Goal: Task Accomplishment & Management: Manage account settings

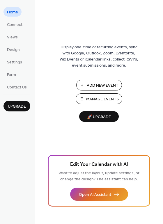
click at [104, 97] on span "Manage Events" at bounding box center [102, 99] width 33 height 6
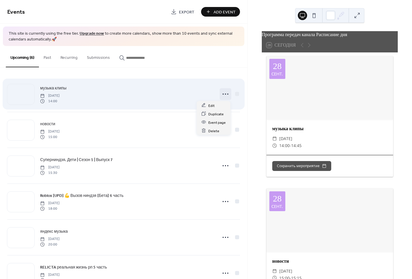
click at [225, 94] on circle at bounding box center [225, 93] width 1 height 1
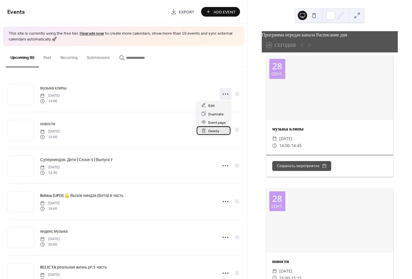
click at [219, 130] on div "Delete" at bounding box center [214, 130] width 34 height 8
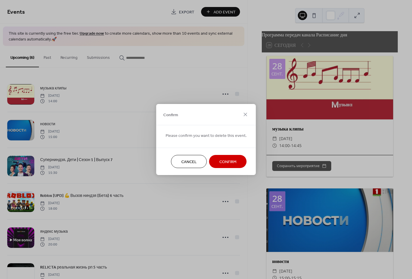
click at [226, 160] on span "Confirm" at bounding box center [228, 162] width 17 height 6
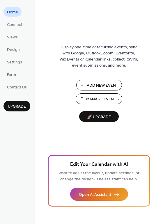
click at [92, 96] on span "Manage Events" at bounding box center [102, 99] width 33 height 6
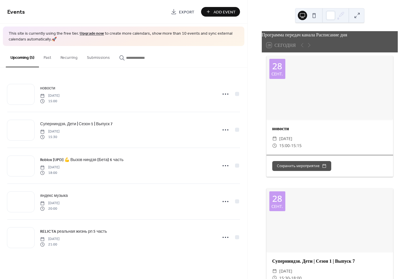
click at [248, 241] on div "Программа передач канала Расписание дня 28 Сегодня 28 сент. новости ​ воскресен…" at bounding box center [330, 139] width 165 height 279
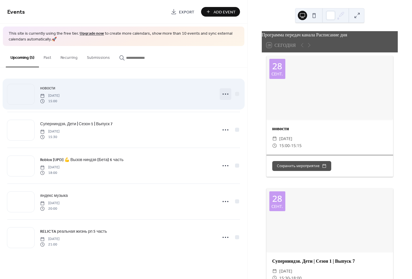
click at [227, 94] on icon at bounding box center [225, 93] width 9 height 9
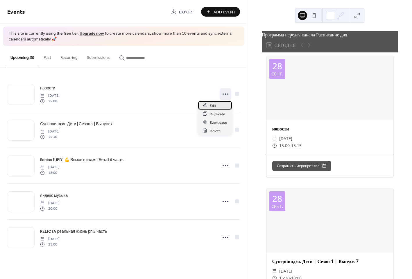
click at [219, 102] on div "Edit" at bounding box center [215, 105] width 34 height 8
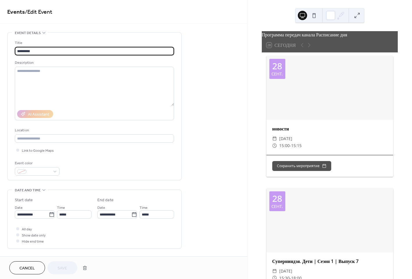
scroll to position [36, 0]
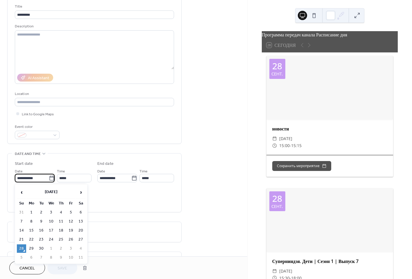
click at [35, 176] on input "**********" at bounding box center [32, 178] width 34 height 8
click at [31, 249] on td "29" at bounding box center [31, 248] width 9 height 8
type input "**********"
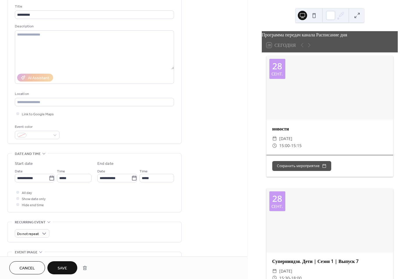
click at [63, 270] on span "Save" at bounding box center [63, 268] width 10 height 6
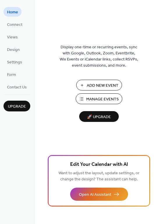
click at [89, 96] on span "Manage Events" at bounding box center [102, 99] width 33 height 6
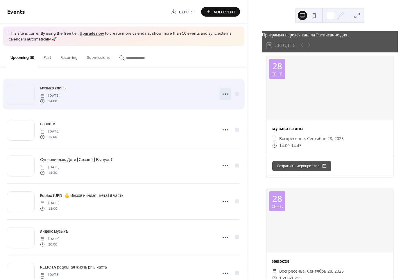
click at [225, 95] on icon at bounding box center [225, 93] width 9 height 9
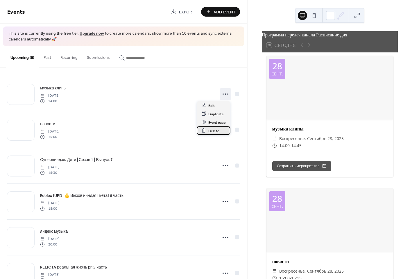
click at [216, 128] on span "Delete" at bounding box center [214, 131] width 11 height 6
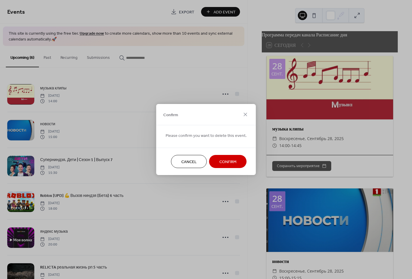
click at [213, 162] on button "Confirm" at bounding box center [228, 161] width 38 height 13
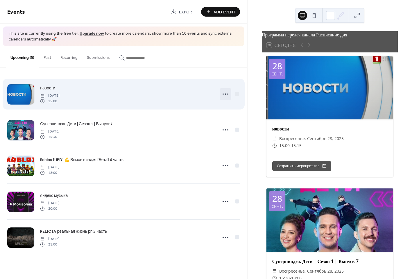
click at [227, 92] on icon at bounding box center [225, 93] width 9 height 9
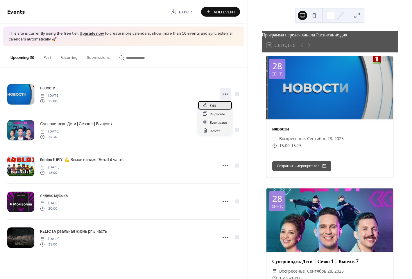
click at [222, 103] on div "Edit" at bounding box center [215, 105] width 34 height 8
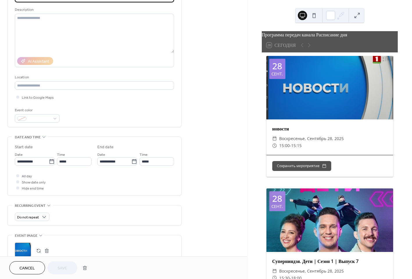
scroll to position [73, 0]
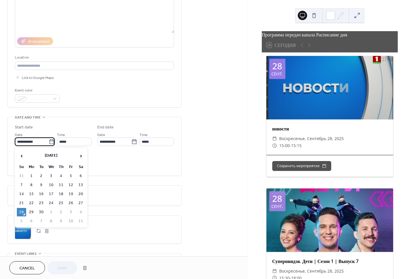
click at [24, 138] on input "**********" at bounding box center [32, 141] width 34 height 8
click at [32, 213] on td "29" at bounding box center [31, 212] width 9 height 8
type input "**********"
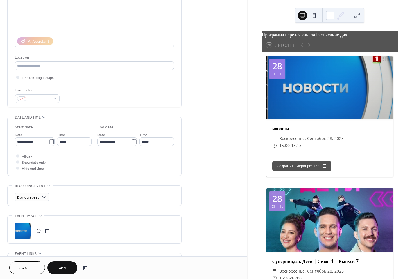
click at [63, 267] on span "Save" at bounding box center [63, 268] width 10 height 6
